Goal: Find contact information: Find contact information

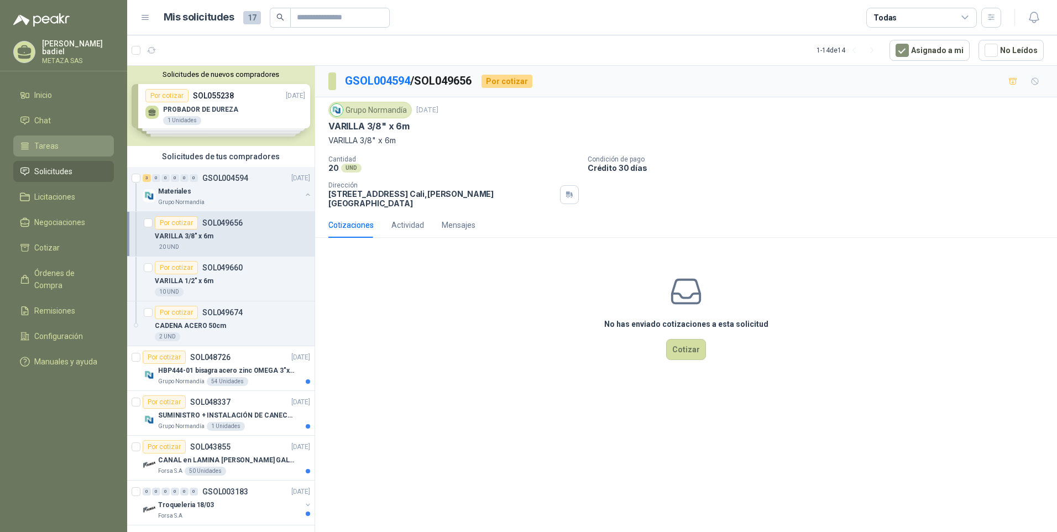
click at [44, 141] on span "Tareas" at bounding box center [46, 146] width 24 height 12
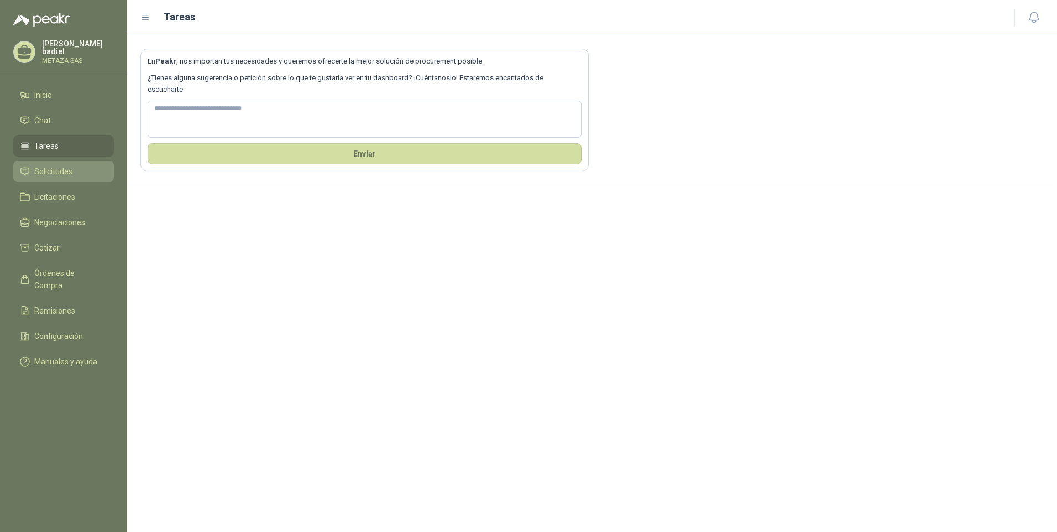
click at [48, 172] on span "Solicitudes" at bounding box center [53, 171] width 38 height 12
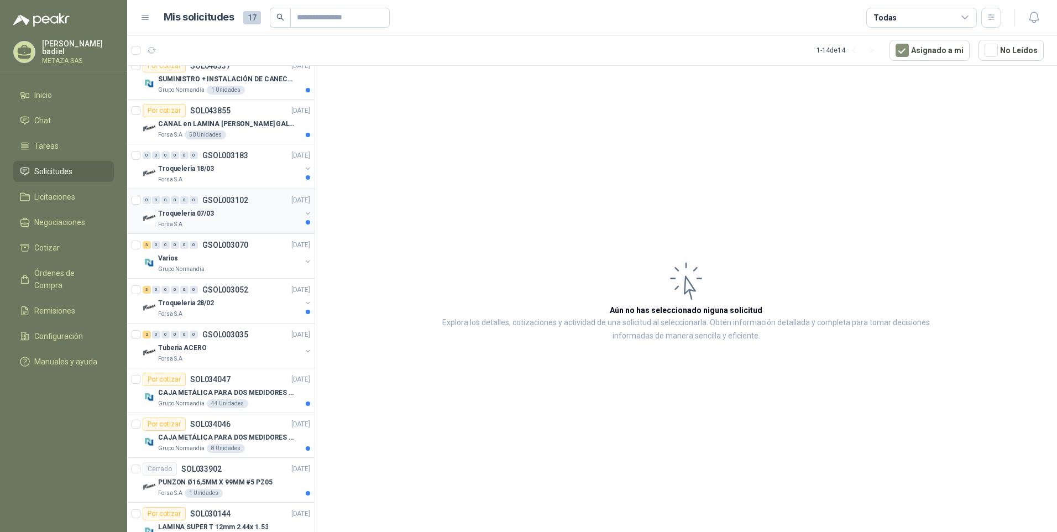
scroll to position [221, 0]
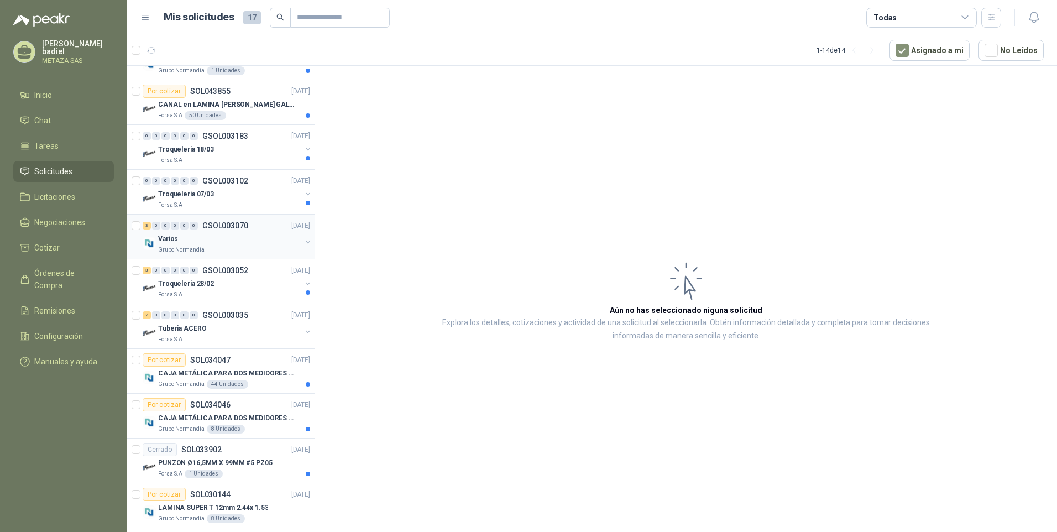
click at [225, 243] on div "Varios" at bounding box center [229, 238] width 143 height 13
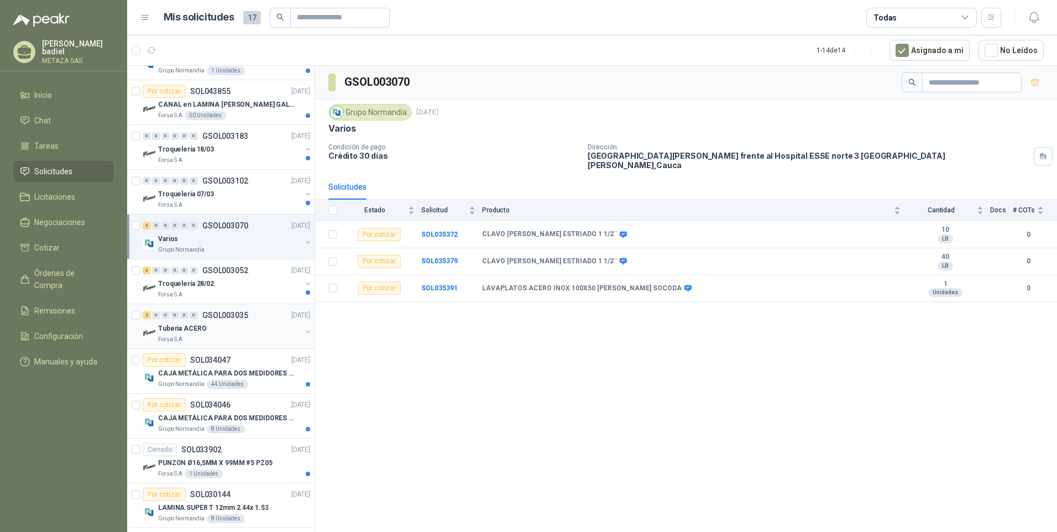
scroll to position [274, 0]
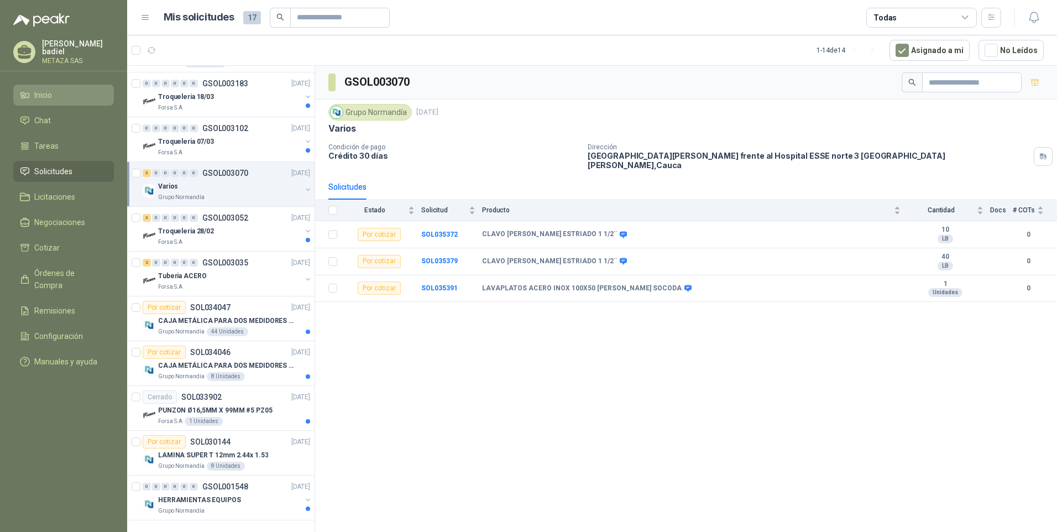
click at [52, 95] on span "Inicio" at bounding box center [43, 95] width 18 height 12
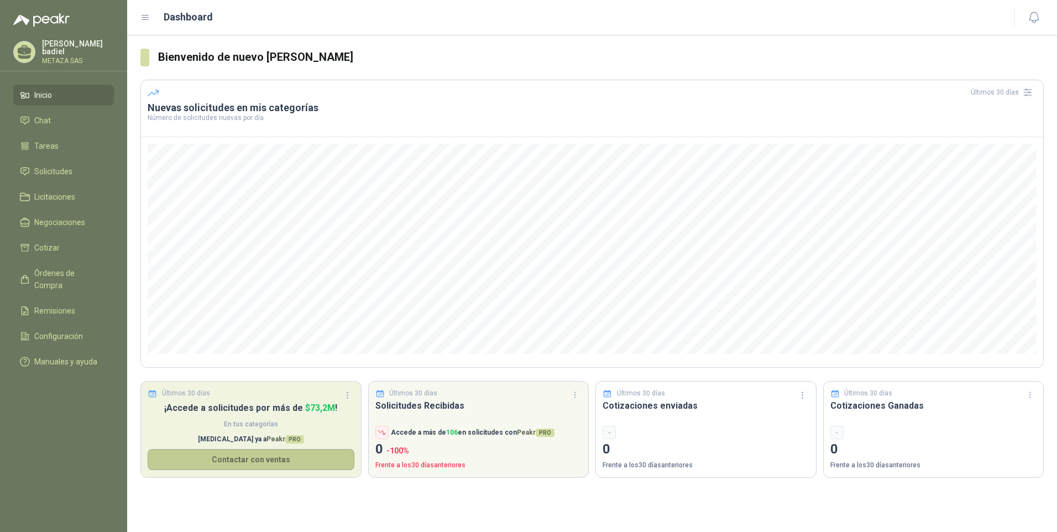
click at [261, 459] on button "Contactar con ventas" at bounding box center [251, 459] width 207 height 21
